Goal: Task Accomplishment & Management: Complete application form

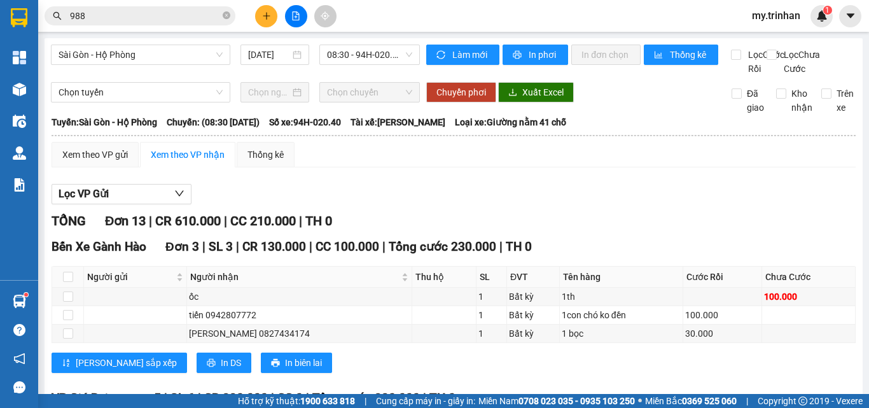
click at [262, 17] on icon "plus" at bounding box center [266, 15] width 9 height 9
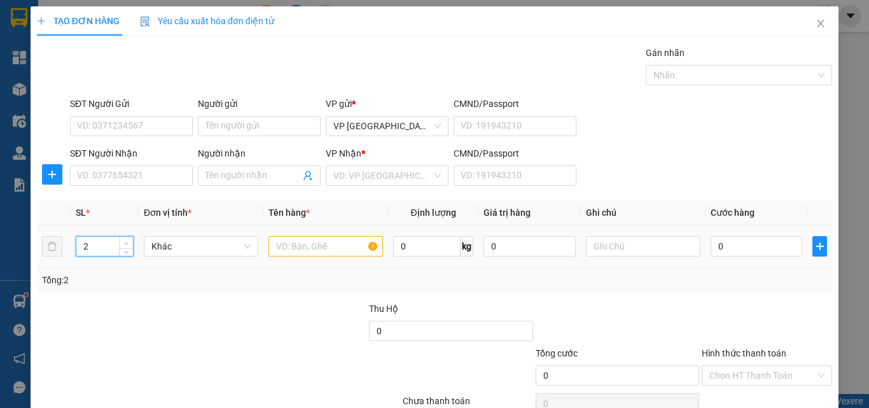
click at [120, 238] on span "Increase Value" at bounding box center [126, 242] width 14 height 11
type input "4"
click at [120, 238] on span "Increase Value" at bounding box center [126, 242] width 14 height 11
click at [273, 245] on input "text" at bounding box center [325, 246] width 114 height 20
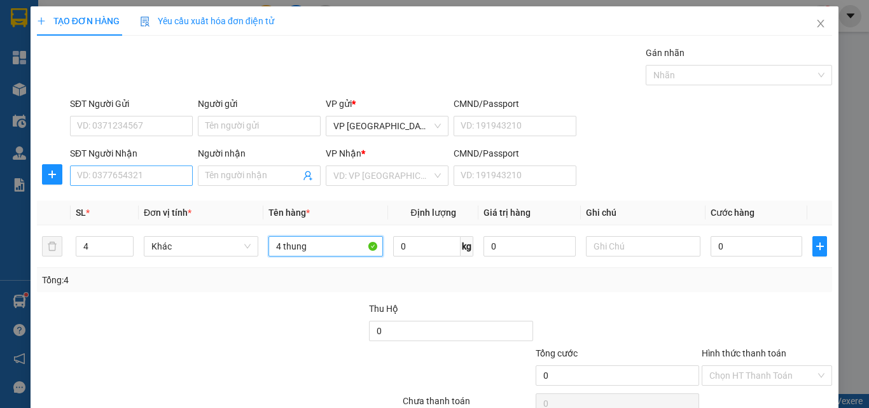
type input "4 thung"
click at [136, 173] on input "SĐT Người Nhận" at bounding box center [131, 175] width 123 height 20
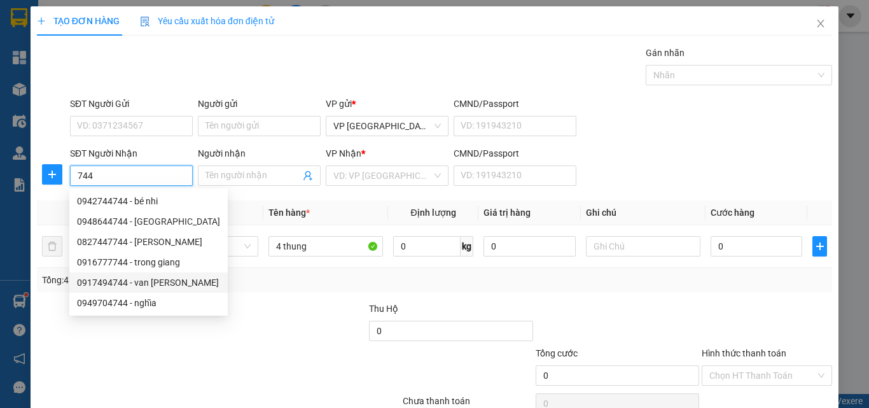
click at [165, 283] on div "0917494744 - van [PERSON_NAME]" at bounding box center [148, 282] width 143 height 14
type input "0917494744"
type input "van huấn"
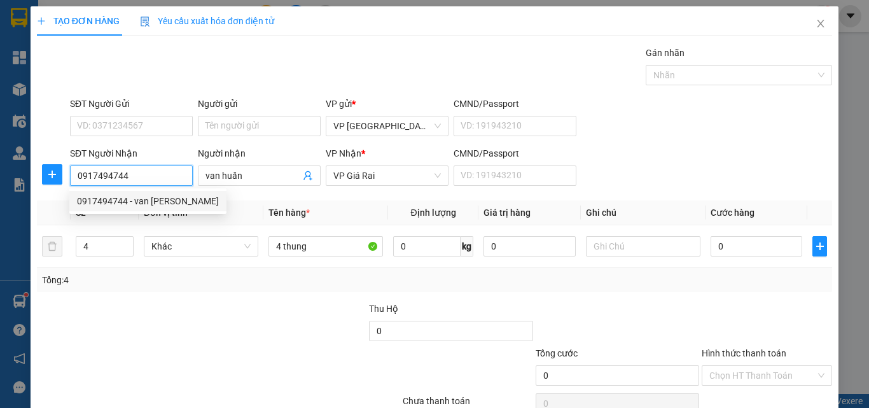
type input "210.000"
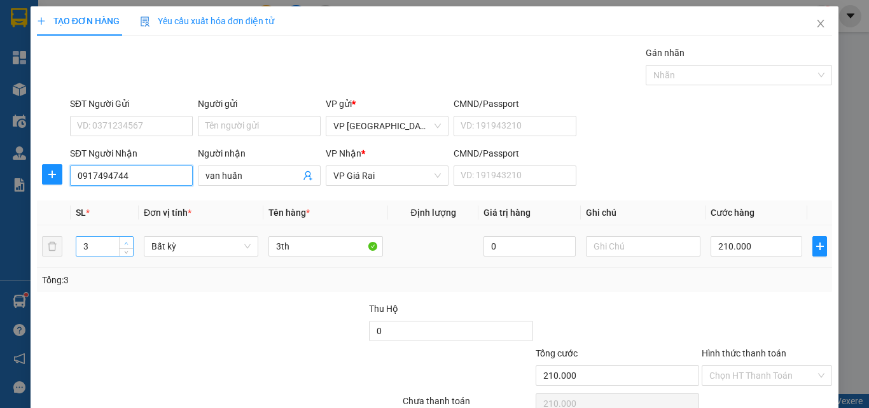
type input "0917494744"
type input "4"
click at [124, 239] on span "up" at bounding box center [127, 243] width 8 height 8
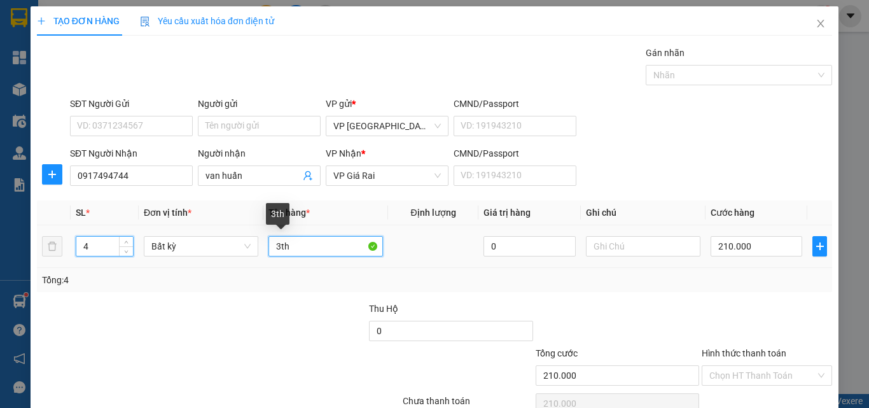
click at [275, 249] on input "3th" at bounding box center [325, 246] width 114 height 20
type input "0"
click at [275, 247] on input "3th" at bounding box center [325, 246] width 114 height 20
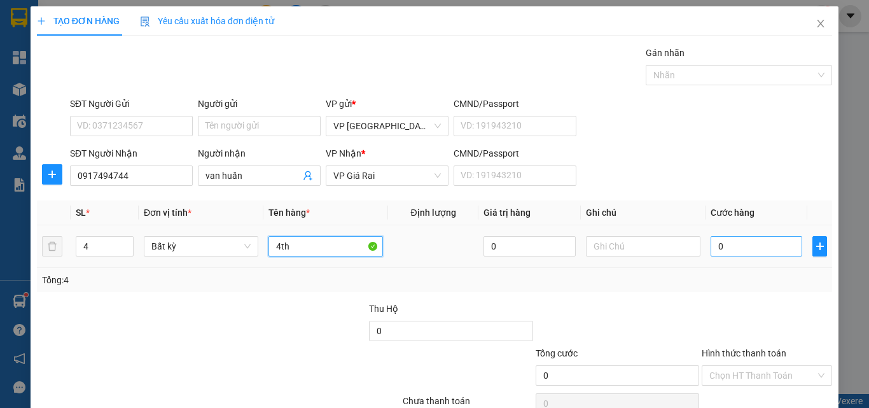
type input "4th"
click at [728, 251] on input "0" at bounding box center [756, 246] width 92 height 20
type input "1"
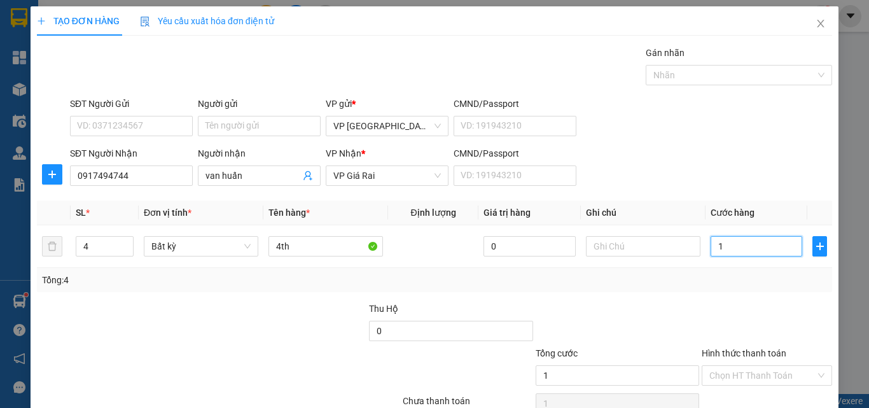
type input "15"
type input "150"
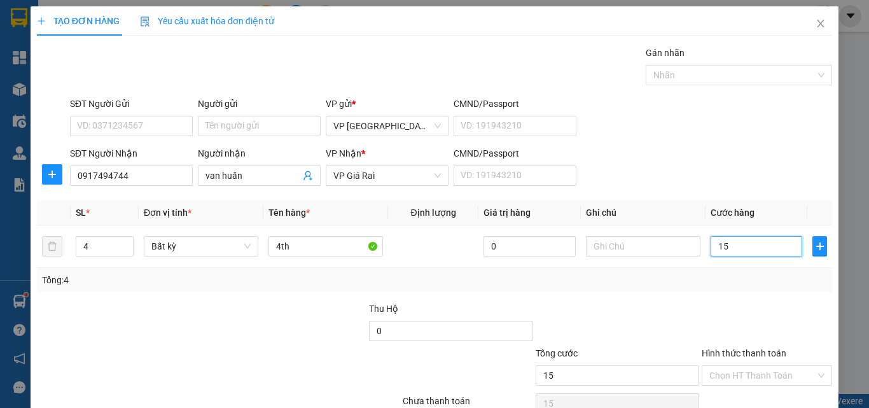
type input "150"
type input "1.500"
type input "15.000"
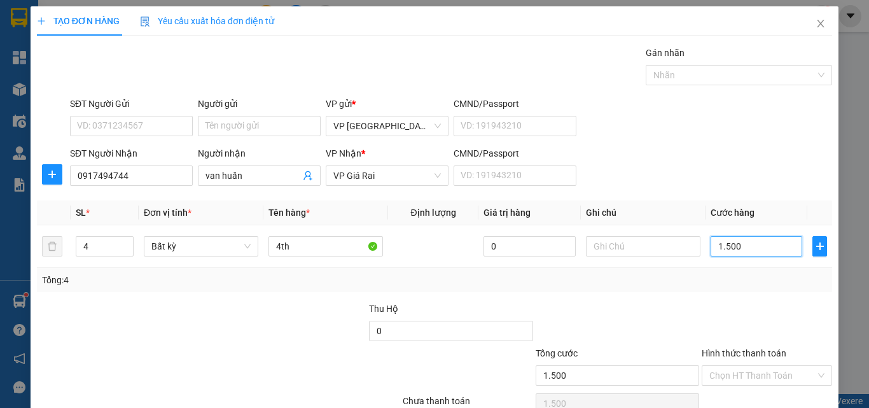
type input "15.000"
type input "150.000"
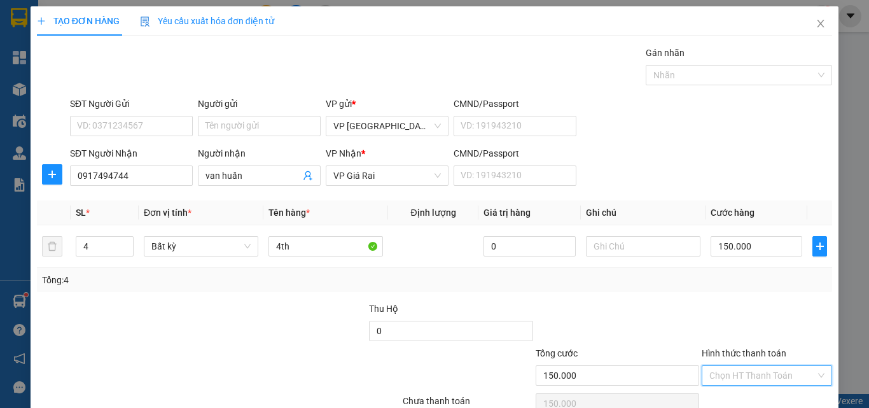
click at [780, 373] on input "Hình thức thanh toán" at bounding box center [762, 375] width 106 height 19
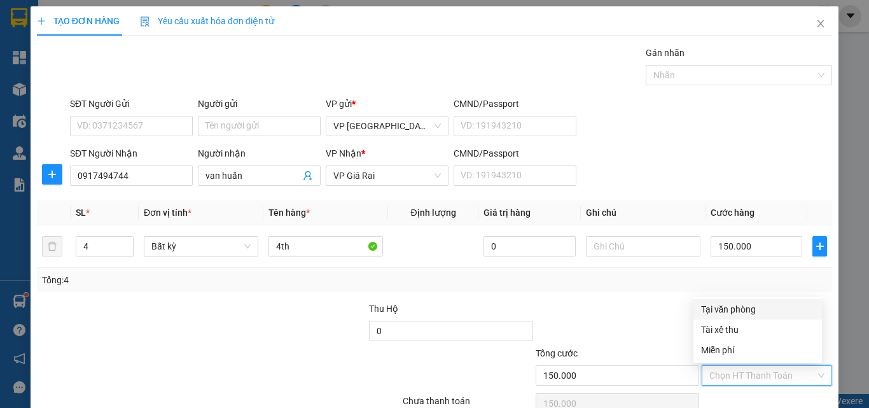
click at [775, 308] on div "Tại văn phòng" at bounding box center [757, 309] width 113 height 14
type input "0"
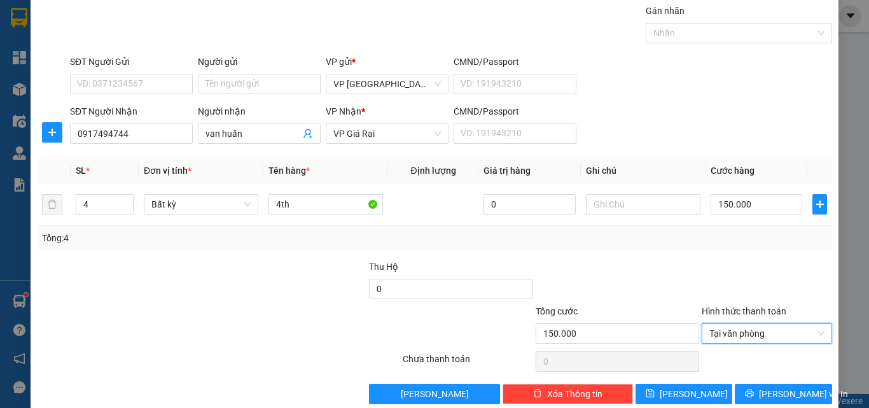
scroll to position [63, 0]
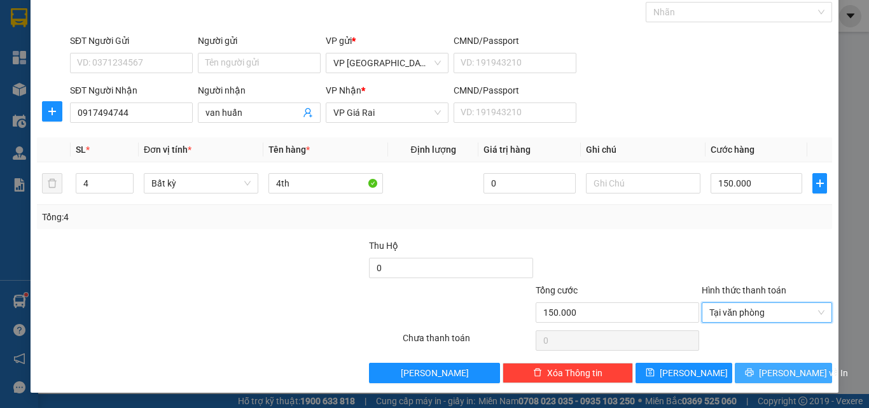
click at [797, 374] on span "[PERSON_NAME] và In" at bounding box center [803, 373] width 89 height 14
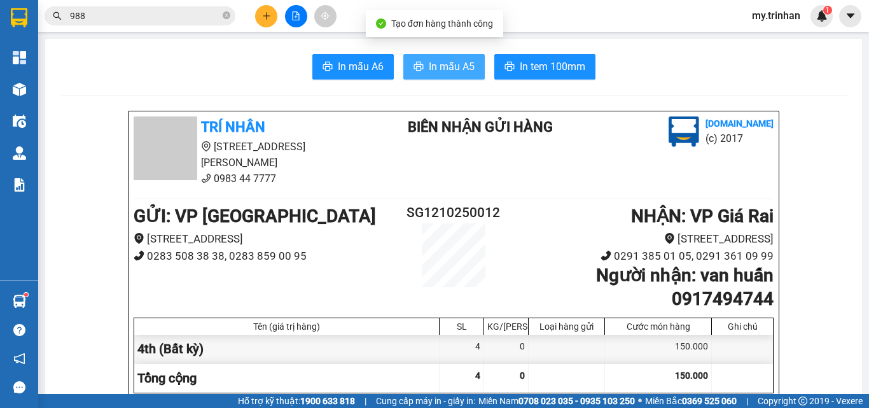
click at [467, 69] on span "In mẫu A5" at bounding box center [452, 67] width 46 height 16
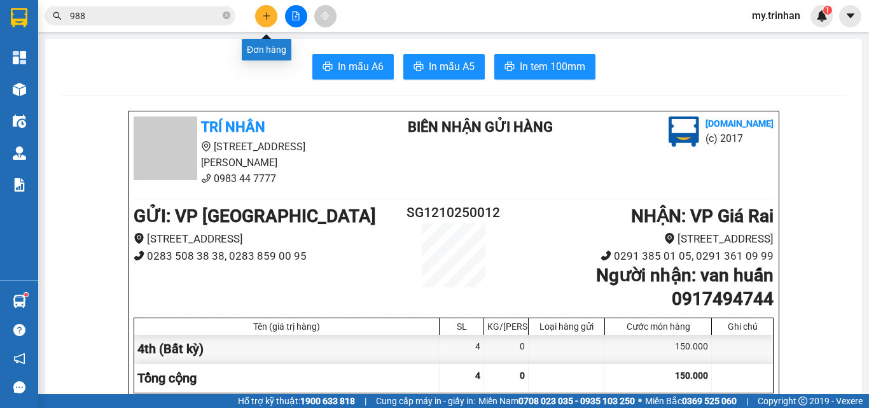
click at [268, 17] on icon "plus" at bounding box center [266, 15] width 9 height 9
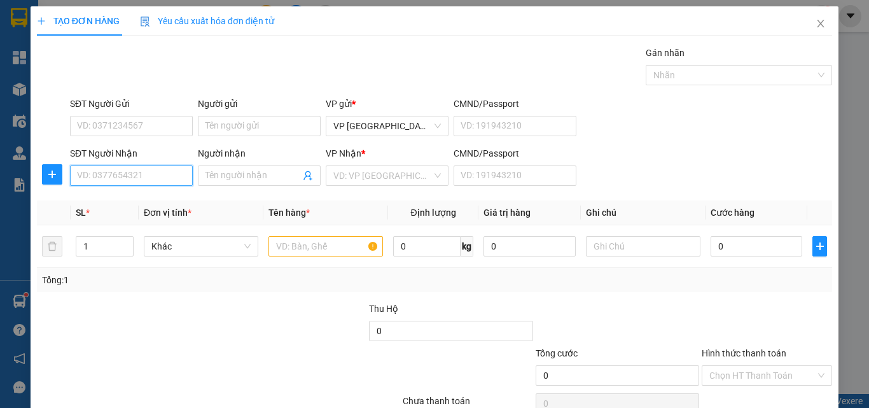
click at [155, 176] on input "SĐT Người Nhận" at bounding box center [131, 175] width 123 height 20
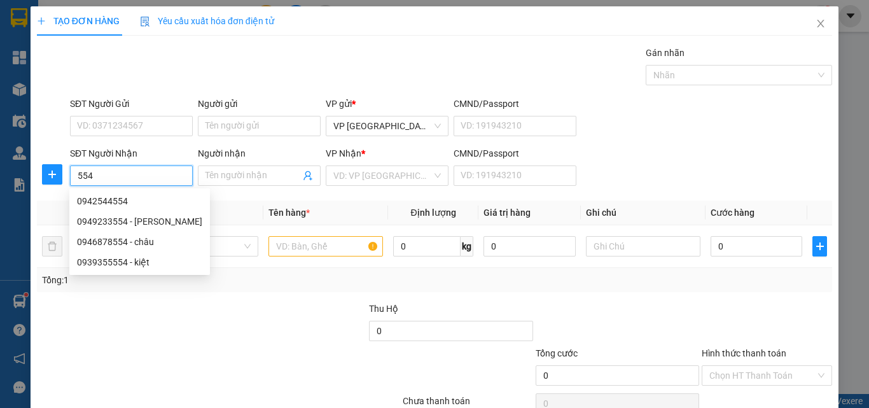
click at [73, 173] on input "554" at bounding box center [131, 175] width 123 height 20
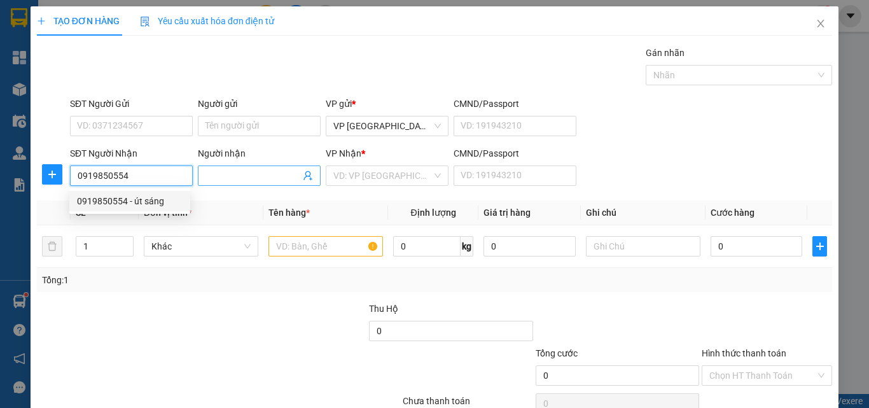
type input "0919850554"
click at [218, 179] on input "Người nhận" at bounding box center [252, 176] width 95 height 14
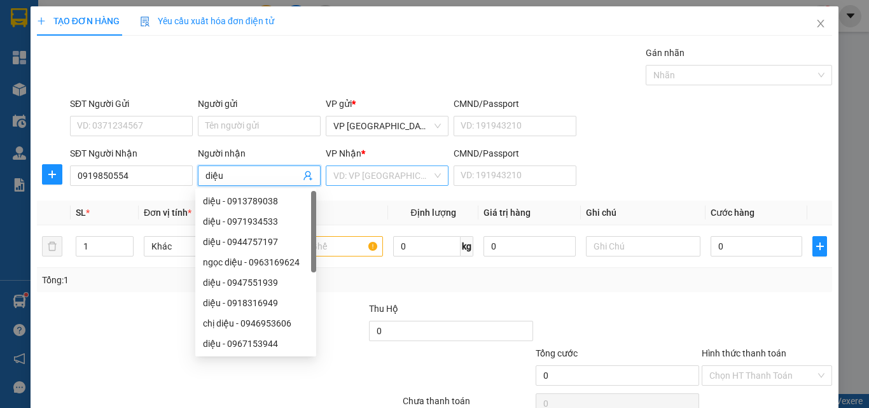
type input "diệu"
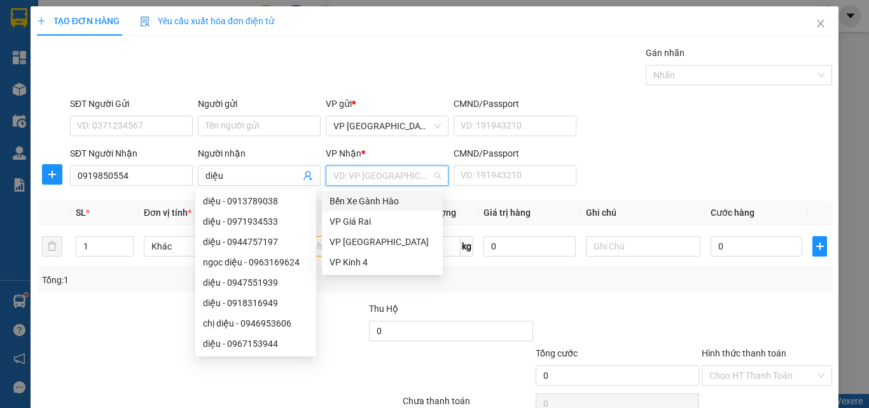
click at [348, 172] on input "search" at bounding box center [382, 175] width 99 height 19
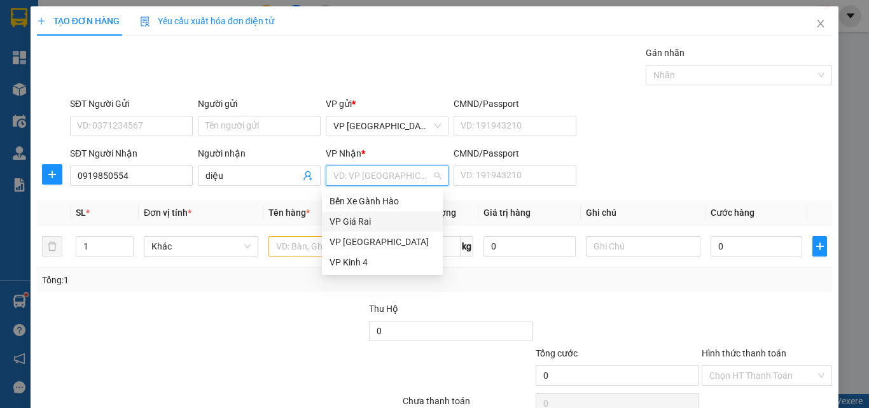
click at [364, 217] on div "VP Giá Rai" at bounding box center [382, 221] width 106 height 14
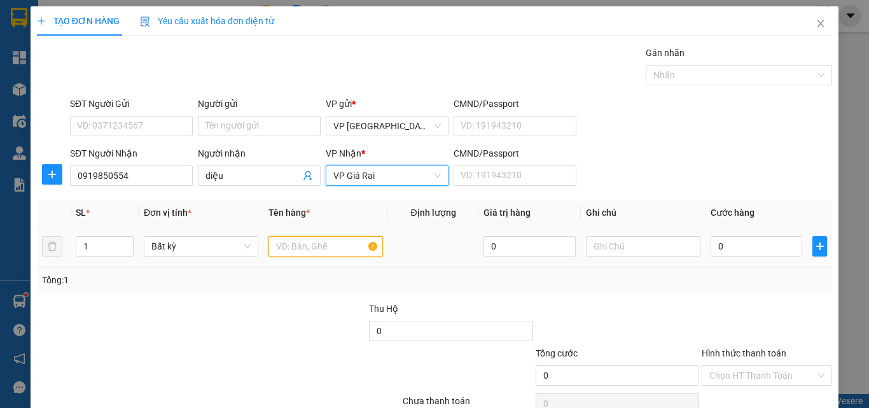
click at [314, 250] on input "text" at bounding box center [325, 246] width 114 height 20
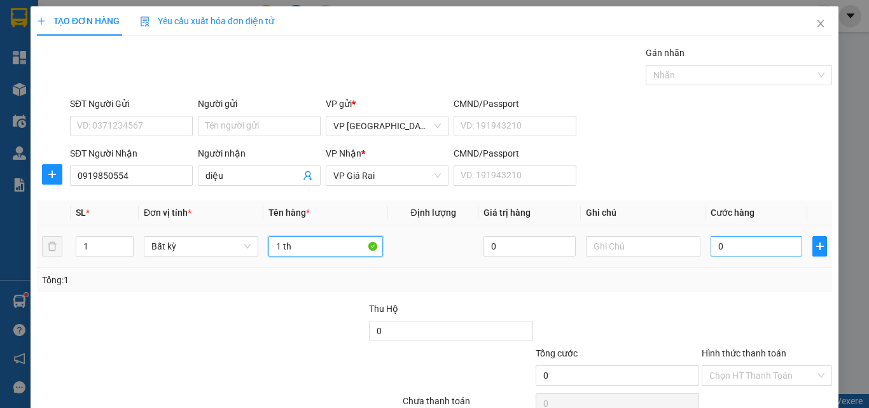
type input "1 th"
click at [710, 251] on input "0" at bounding box center [756, 246] width 92 height 20
type input "3"
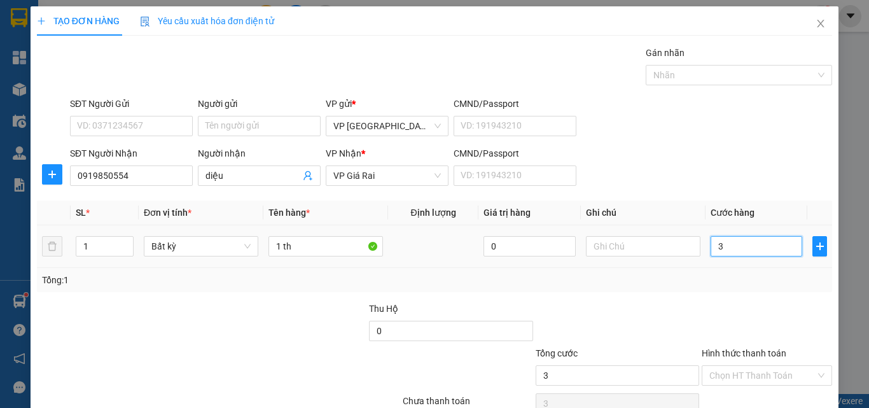
type input "30"
type input "300"
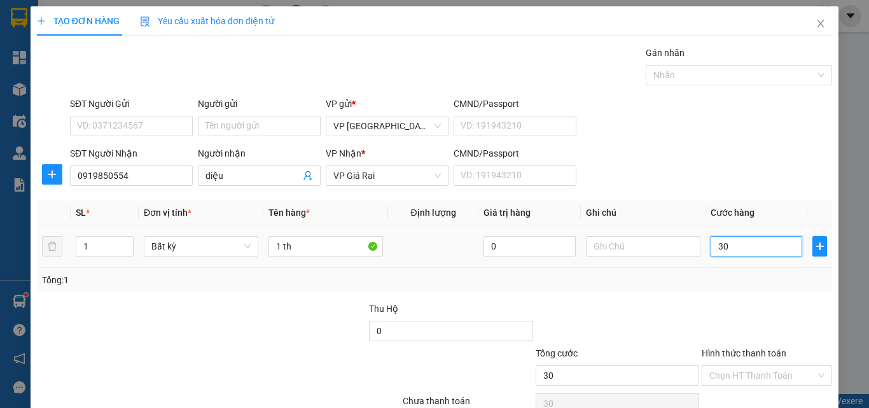
type input "300"
type input "3.000"
type input "30.000"
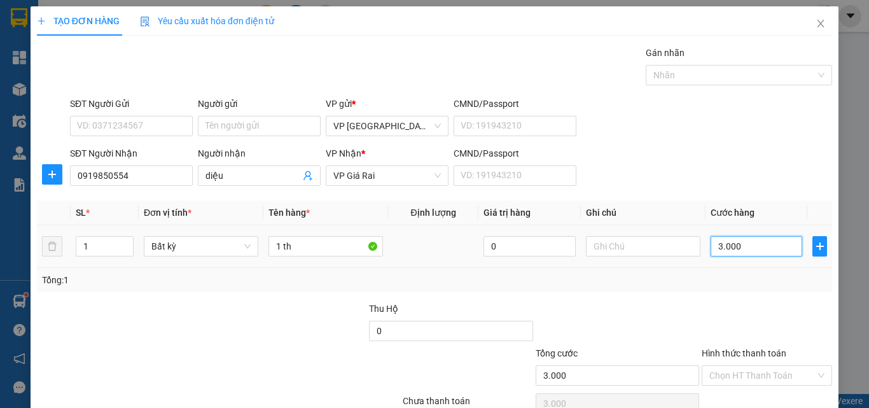
type input "30.000"
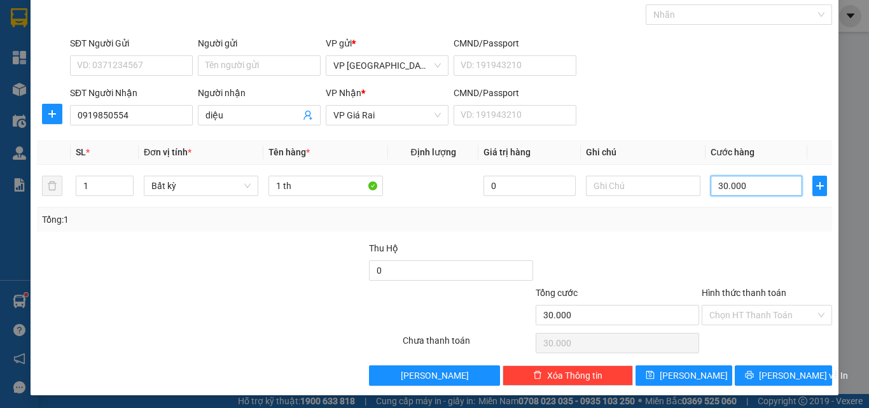
scroll to position [63, 0]
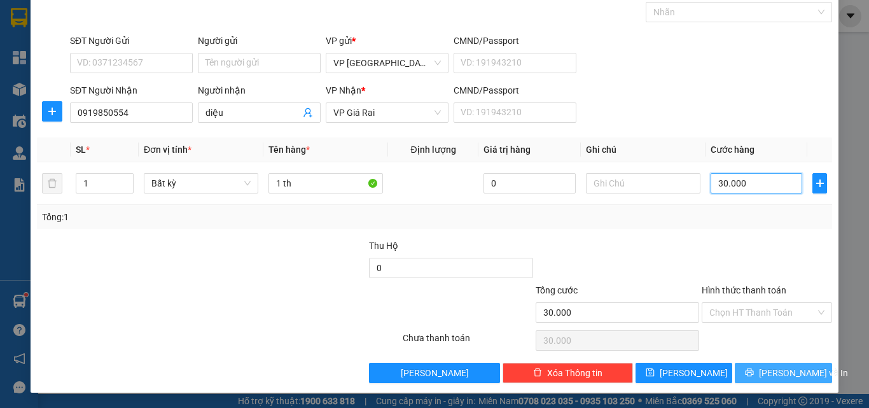
type input "30.000"
click at [735, 373] on button "[PERSON_NAME] và In" at bounding box center [783, 372] width 97 height 20
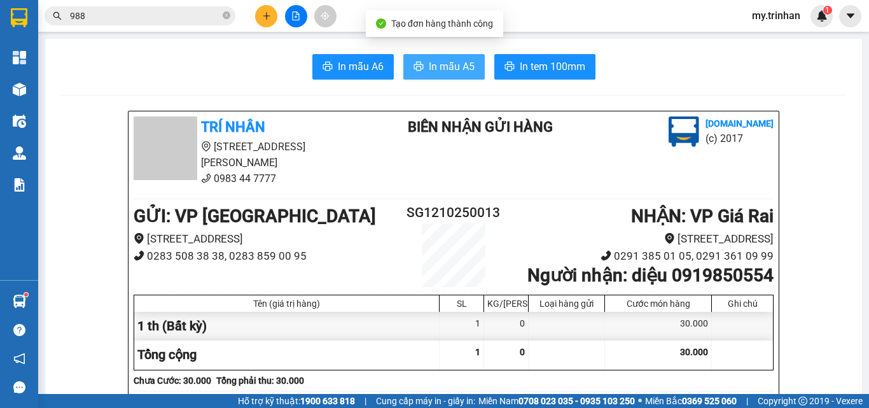
click at [445, 62] on span "In mẫu A5" at bounding box center [452, 67] width 46 height 16
